Goal: Entertainment & Leisure: Consume media (video, audio)

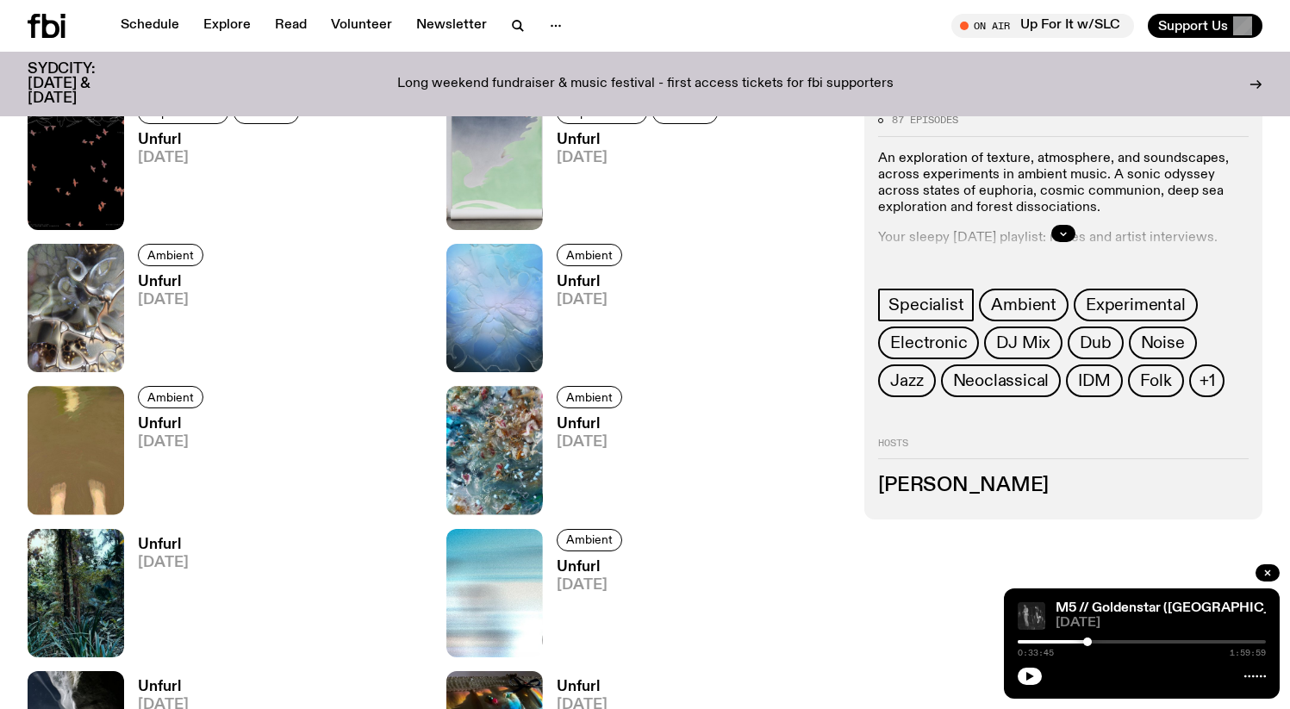
scroll to position [817, 0]
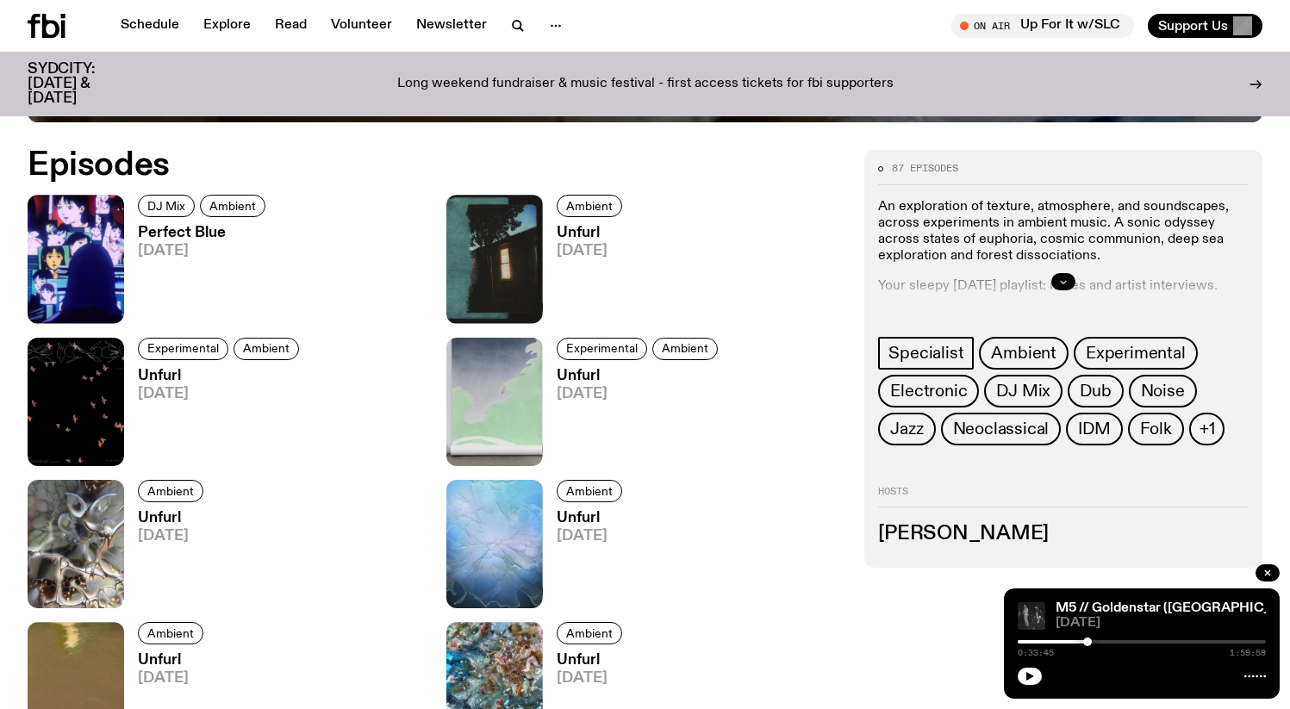
click at [1067, 283] on icon "button" at bounding box center [1063, 282] width 10 height 10
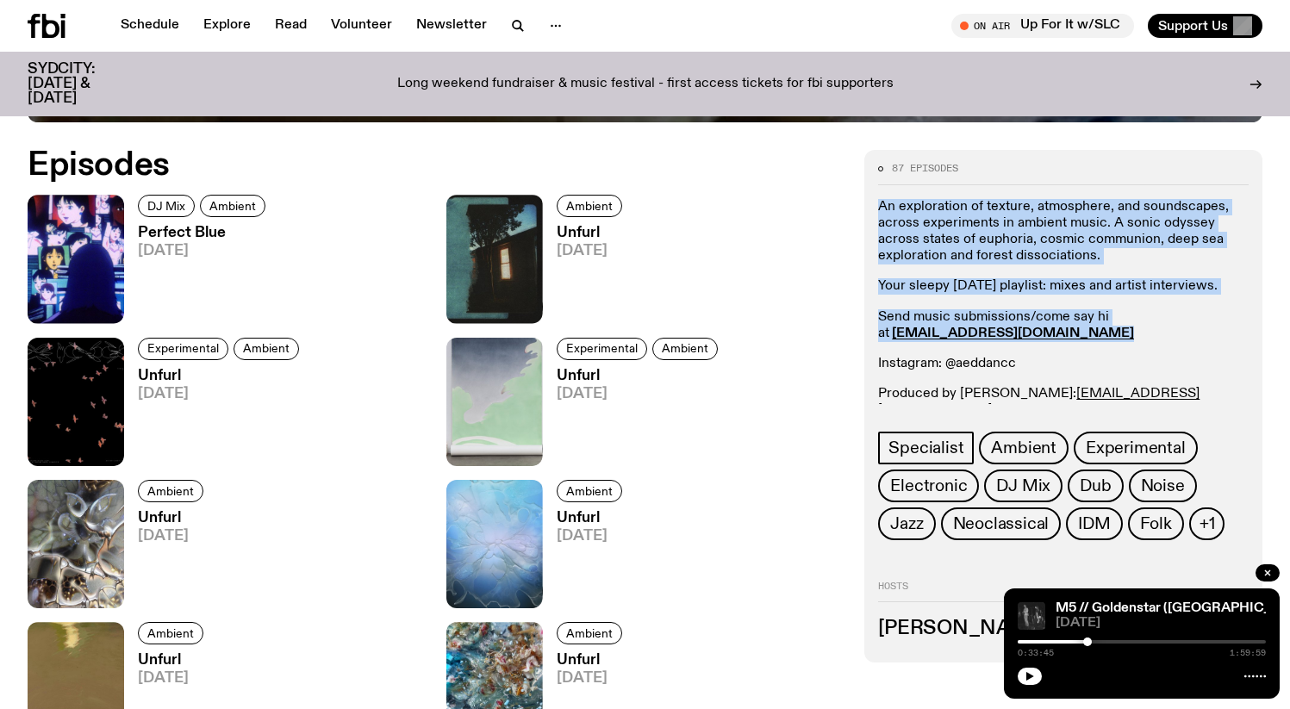
drag, startPoint x: 1055, startPoint y: 349, endPoint x: 878, endPoint y: 197, distance: 233.4
click at [878, 197] on div "87 episodes An exploration of texture, atmosphere, and soundscapes, across expe…" at bounding box center [1063, 352] width 371 height 376
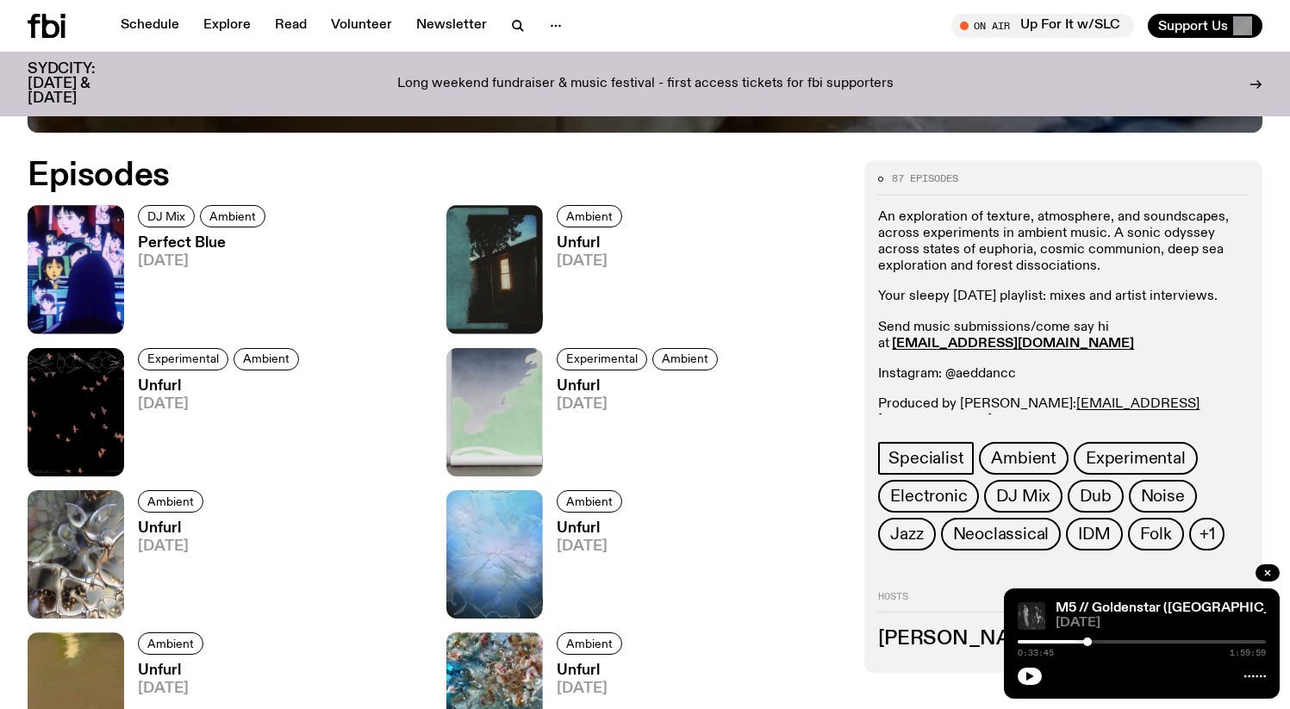
scroll to position [858, 0]
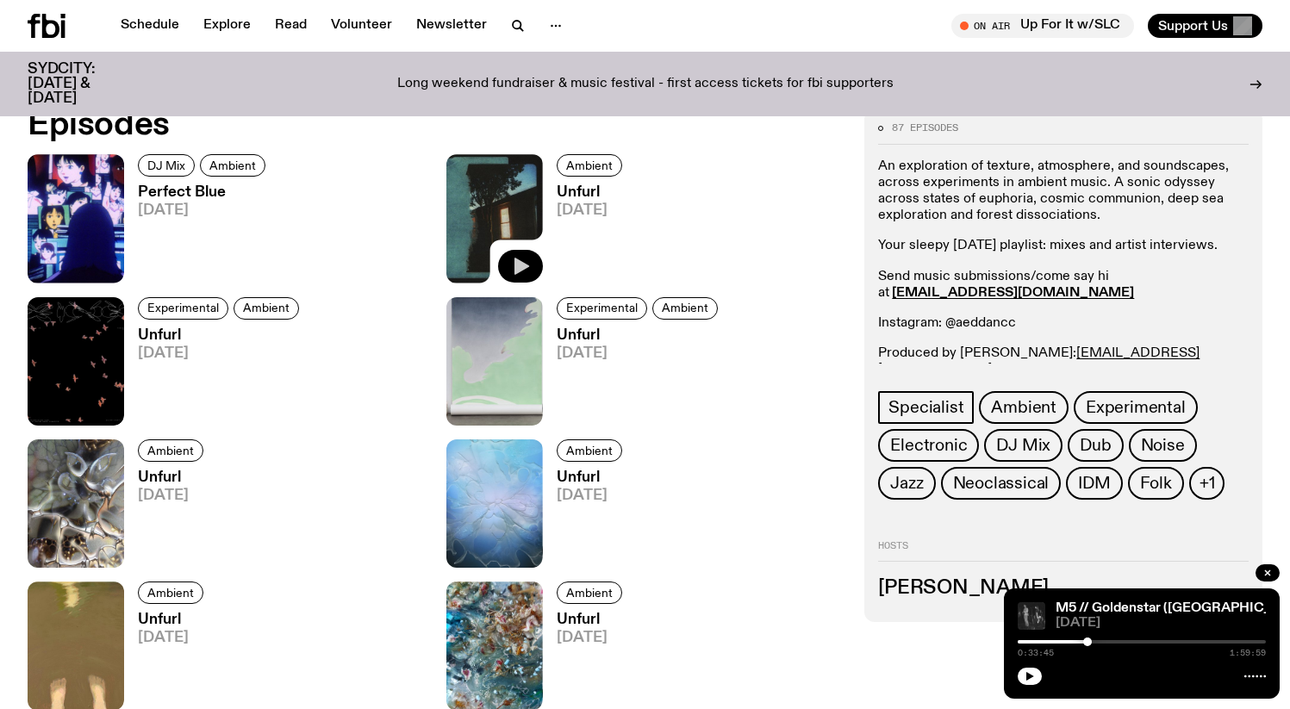
click at [516, 269] on icon "button" at bounding box center [522, 266] width 15 height 17
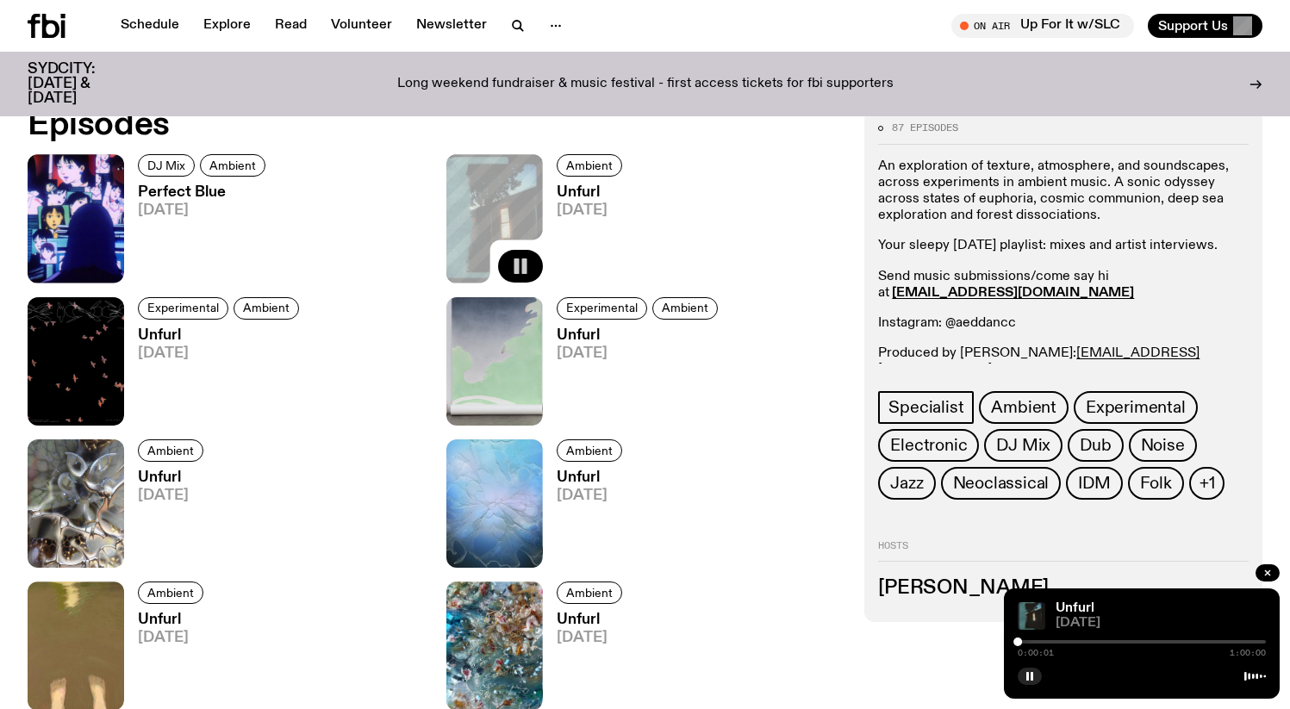
click at [1025, 643] on div at bounding box center [1142, 641] width 248 height 3
click at [1035, 645] on div "0:01:41 1:00:00" at bounding box center [1142, 647] width 248 height 21
click at [1035, 640] on div at bounding box center [1142, 641] width 248 height 3
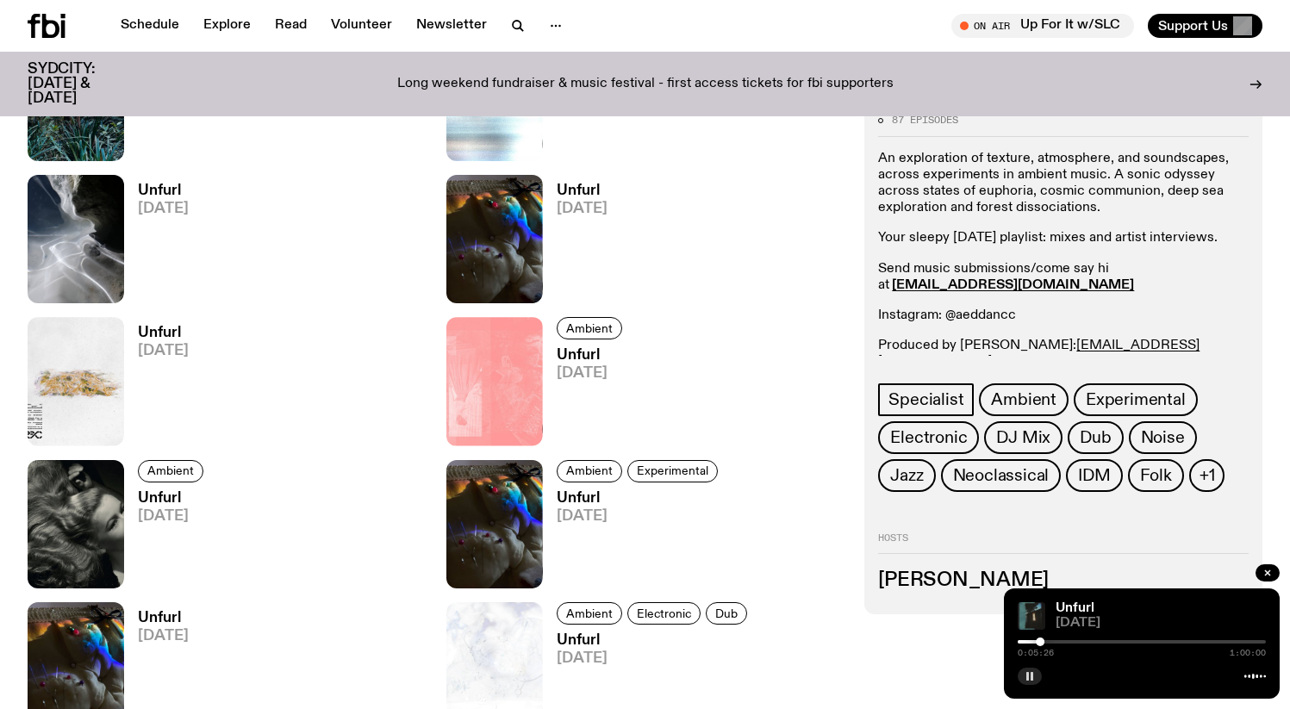
click at [1035, 675] on button "button" at bounding box center [1030, 676] width 24 height 17
click at [1029, 675] on icon "button" at bounding box center [1031, 676] width 8 height 9
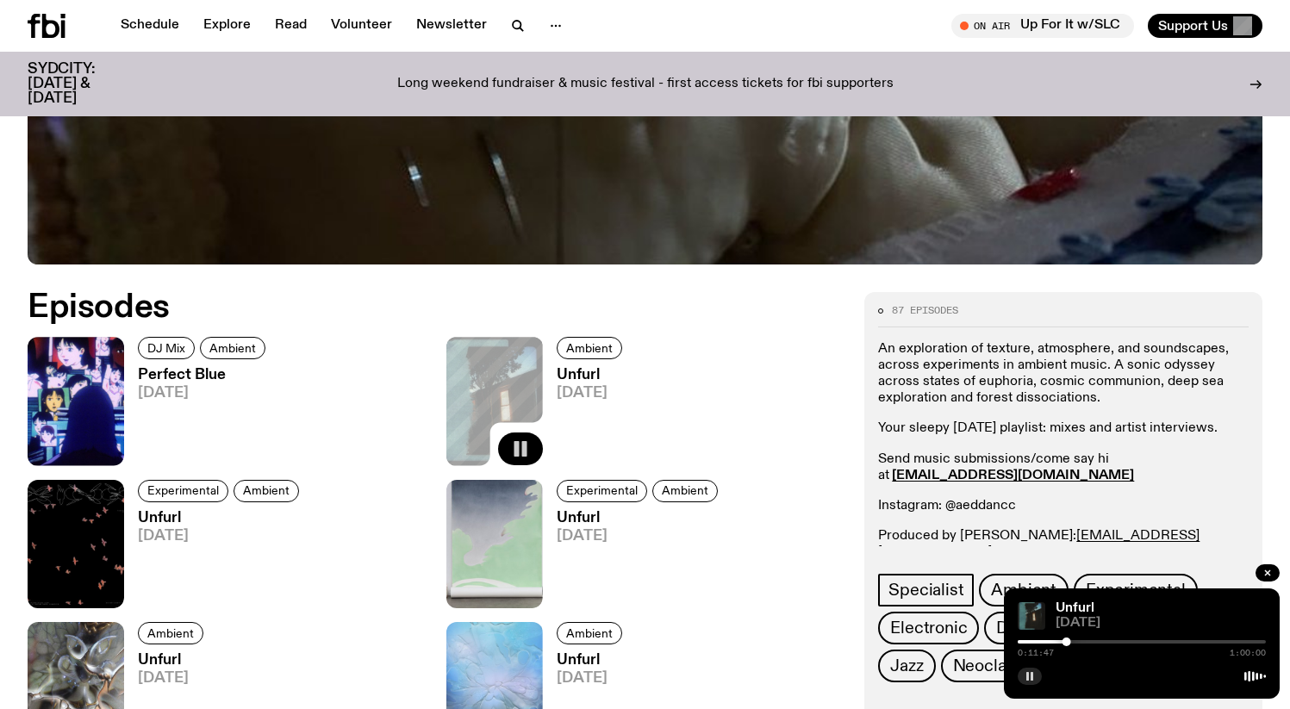
scroll to position [724, 0]
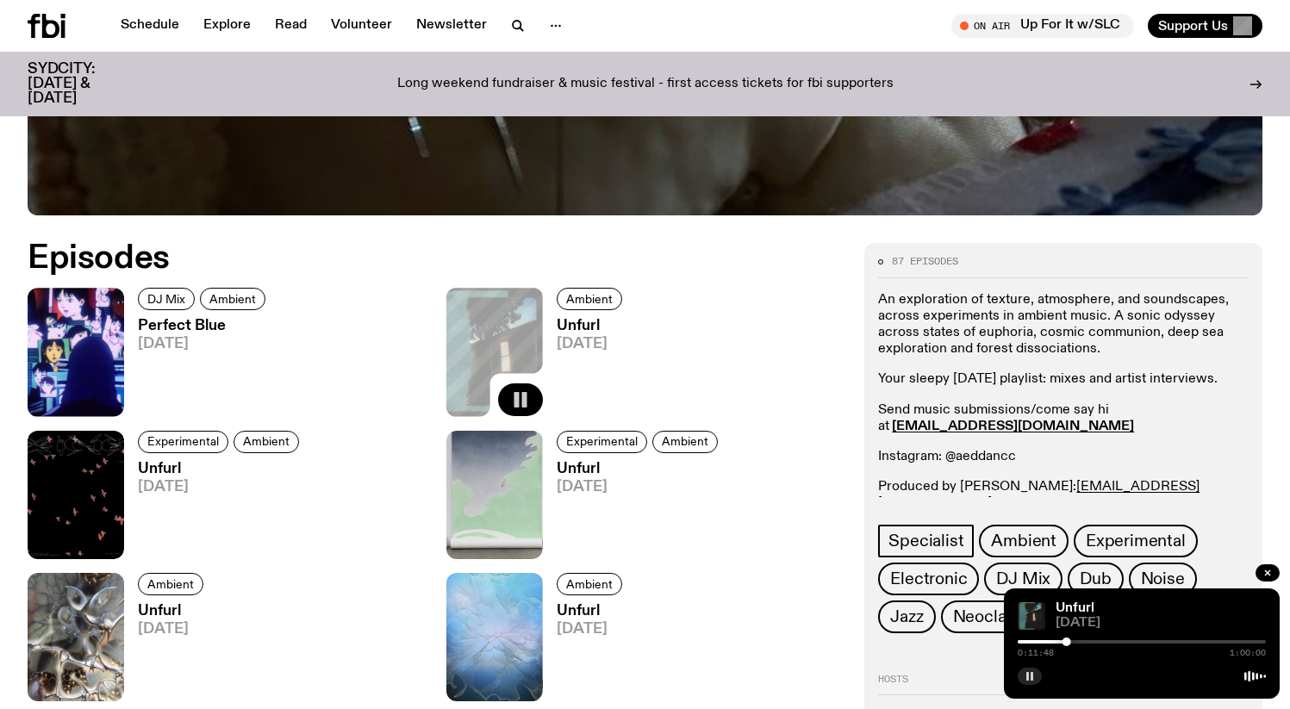
click at [578, 325] on h3 "Unfurl" at bounding box center [592, 326] width 71 height 15
